Goal: Information Seeking & Learning: Understand process/instructions

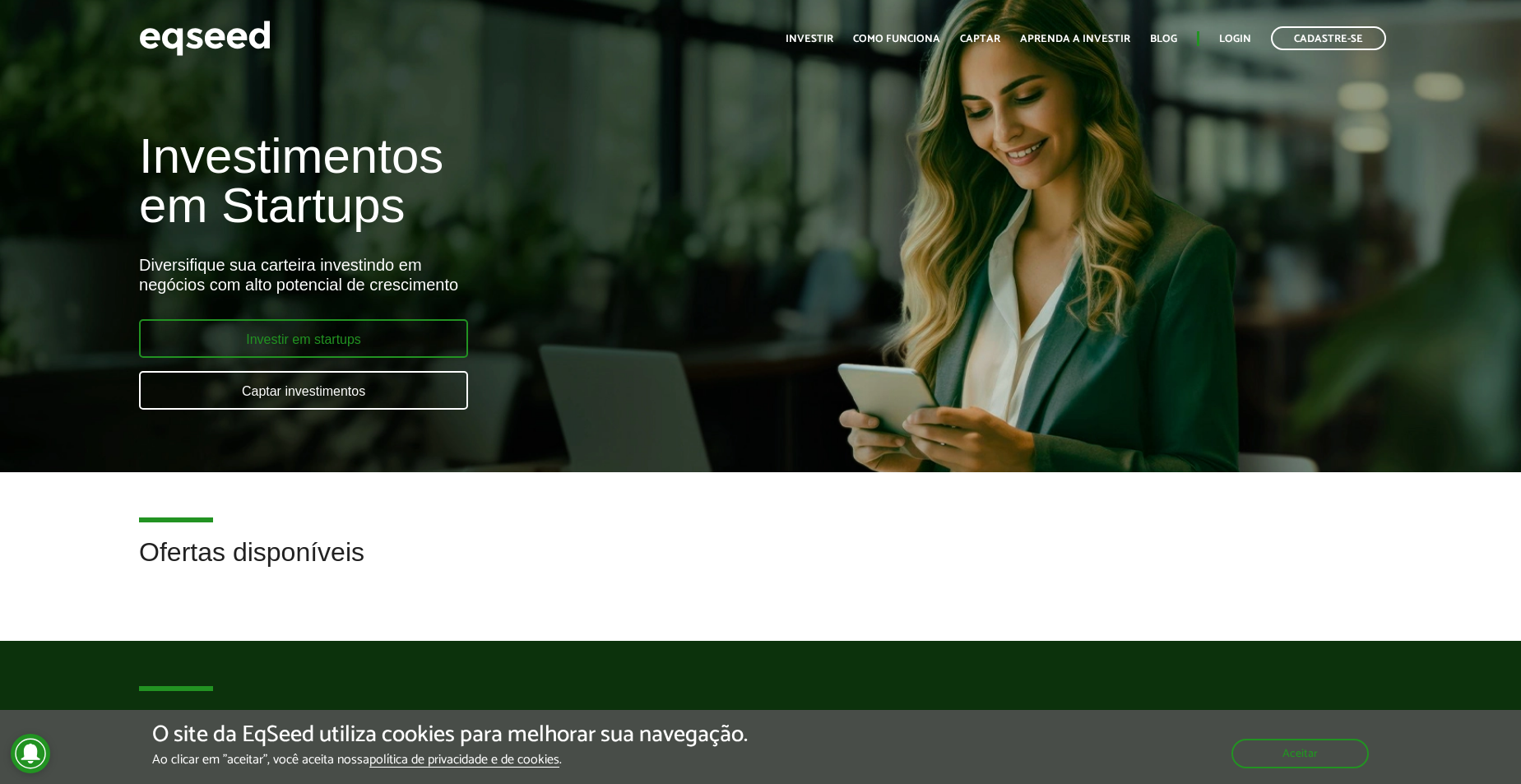
click at [299, 341] on link "Investir em startups" at bounding box center [303, 338] width 329 height 39
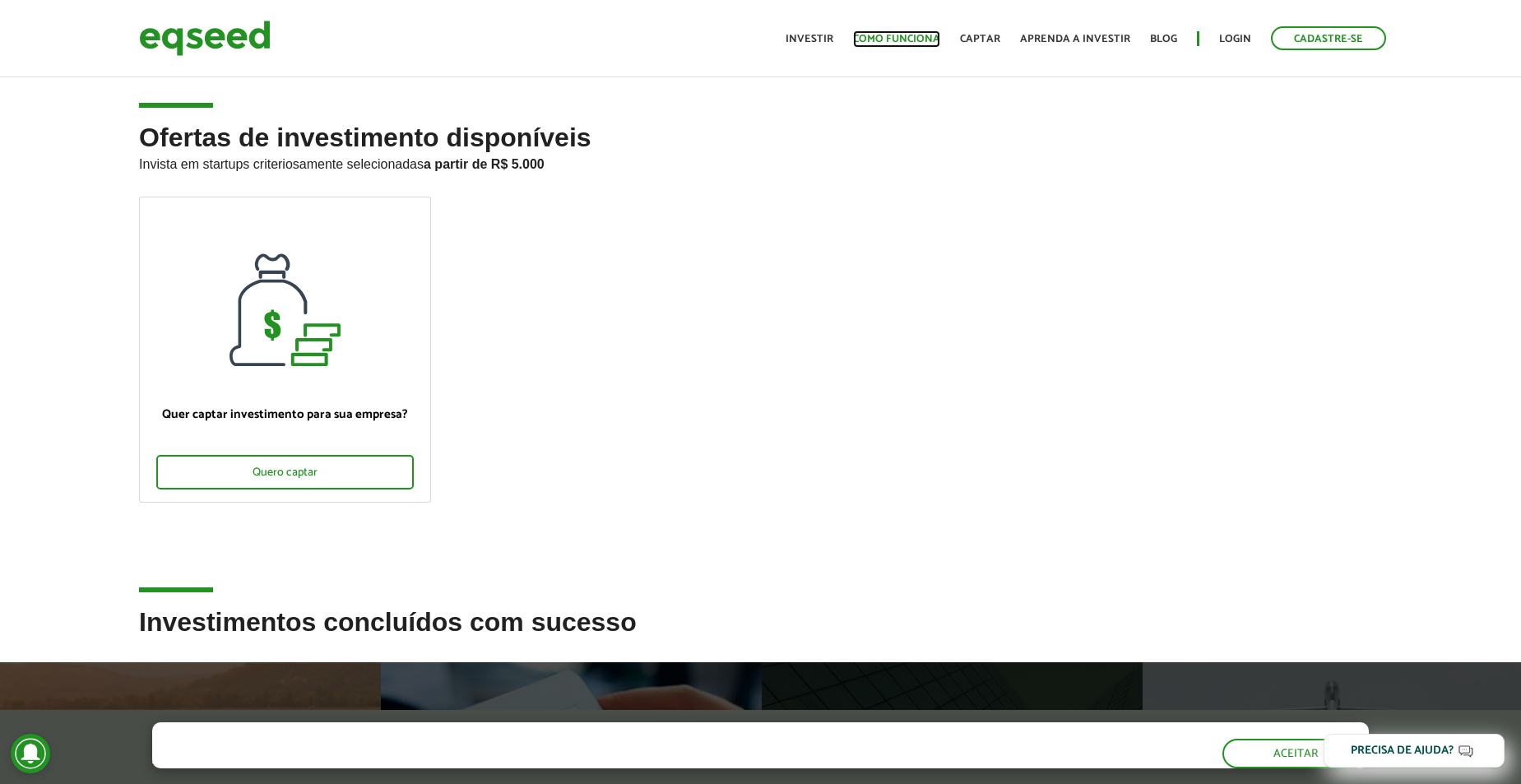
click at [867, 42] on link "Como funciona" at bounding box center [896, 39] width 87 height 11
